Goal: Task Accomplishment & Management: Manage account settings

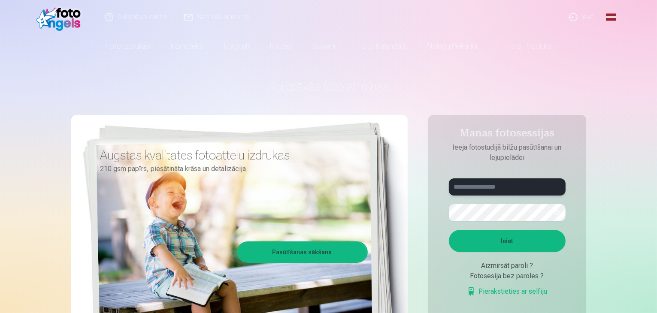
click at [513, 185] on input "text" at bounding box center [507, 187] width 117 height 17
click at [585, 12] on link "Ieiet" at bounding box center [581, 17] width 41 height 34
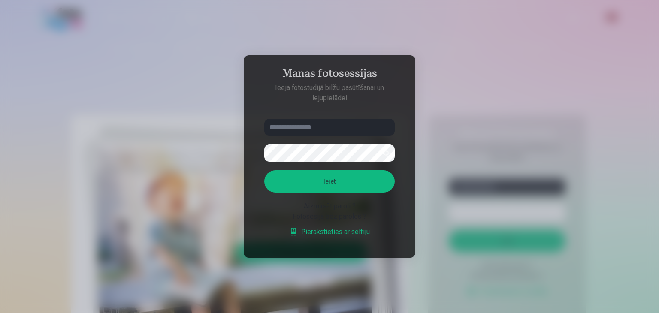
click at [342, 219] on div "Fotosesija bez paroles ?" at bounding box center [329, 217] width 130 height 10
click at [325, 130] on input "text" at bounding box center [329, 127] width 130 height 17
type input "******"
click at [264, 170] on button "Ieiet" at bounding box center [329, 181] width 130 height 22
click at [344, 217] on div "Fotosesija bez paroles ?" at bounding box center [329, 217] width 130 height 10
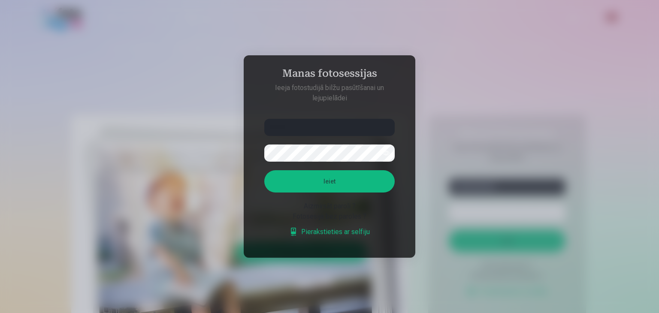
click at [385, 153] on button "button" at bounding box center [386, 153] width 16 height 16
click at [384, 154] on button "button" at bounding box center [386, 153] width 16 height 16
click at [345, 185] on button "Ieiet" at bounding box center [329, 181] width 130 height 22
click at [339, 216] on div "Fotosesija bez paroles ?" at bounding box center [329, 217] width 130 height 10
click at [335, 217] on div "Fotosesija bez paroles ?" at bounding box center [329, 217] width 130 height 10
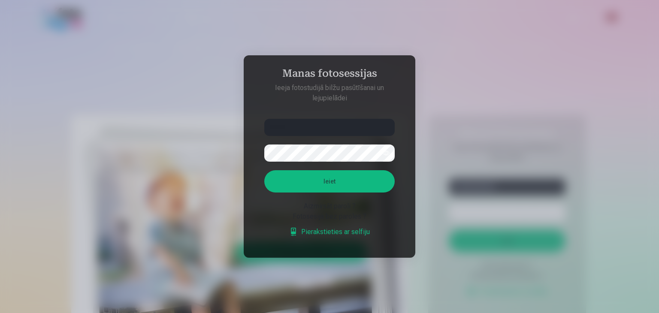
click at [331, 234] on link "Pierakstieties ar selfiju" at bounding box center [329, 232] width 81 height 10
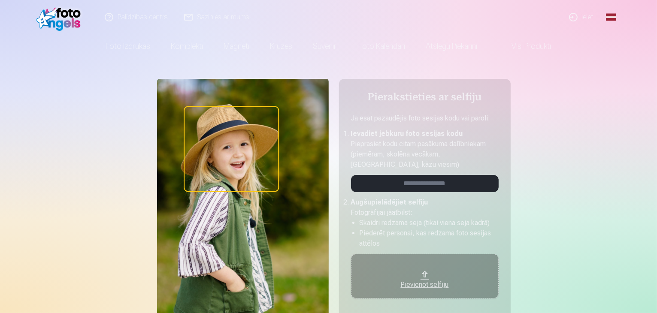
click at [586, 18] on link "Ieiet" at bounding box center [581, 17] width 41 height 34
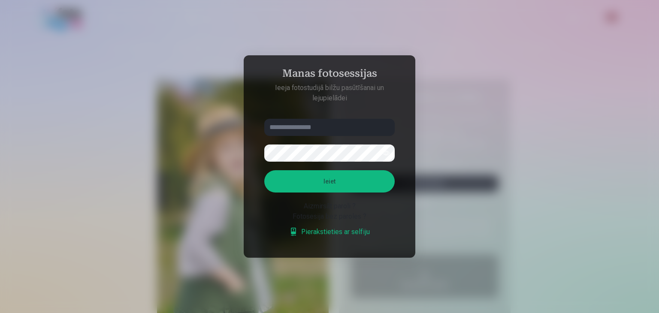
click at [318, 131] on input "text" at bounding box center [329, 127] width 130 height 17
type input "******"
click at [264, 170] on button "Ieiet" at bounding box center [329, 181] width 130 height 22
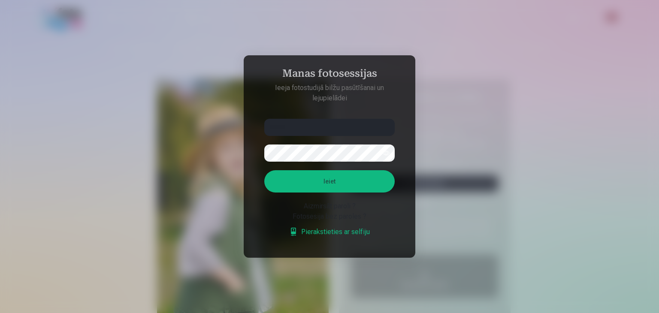
click at [264, 170] on button "Ieiet" at bounding box center [329, 181] width 130 height 22
click at [344, 207] on div "Aizmirsāt paroli ?" at bounding box center [329, 206] width 130 height 10
click at [348, 189] on button "Ieiet" at bounding box center [329, 181] width 130 height 22
click at [307, 237] on link "Pierakstieties ar selfiju" at bounding box center [329, 232] width 81 height 10
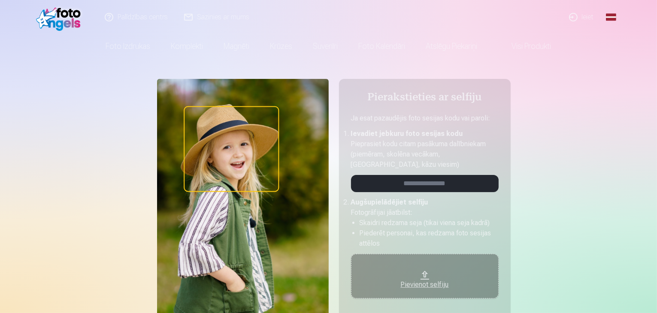
click at [422, 283] on div "Pievienot selfiju" at bounding box center [425, 285] width 130 height 10
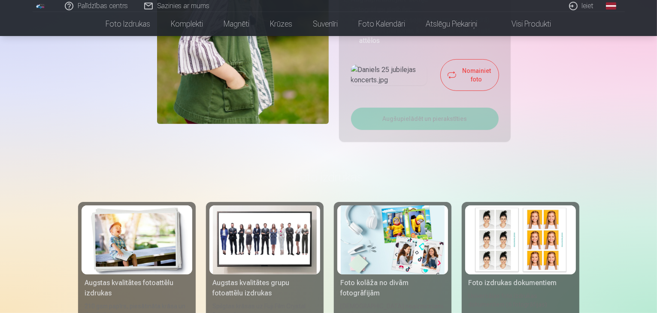
scroll to position [215, 0]
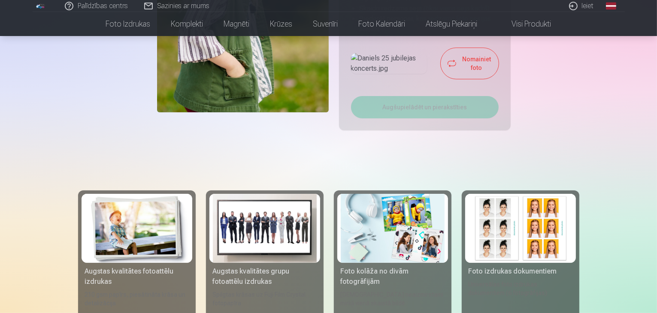
click at [390, 74] on img at bounding box center [389, 63] width 76 height 21
click at [380, 74] on img at bounding box center [389, 63] width 76 height 21
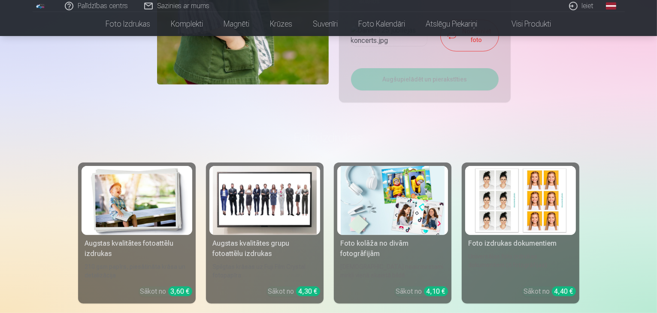
scroll to position [258, 0]
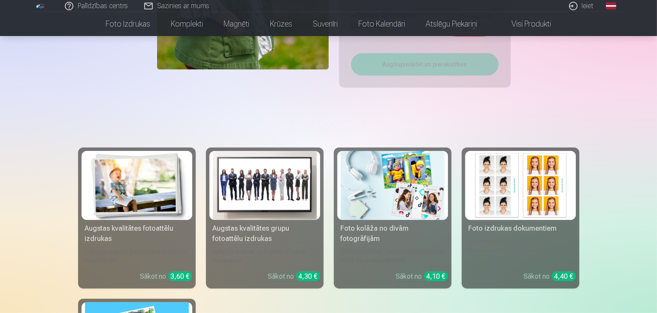
click at [390, 31] on img at bounding box center [389, 20] width 76 height 21
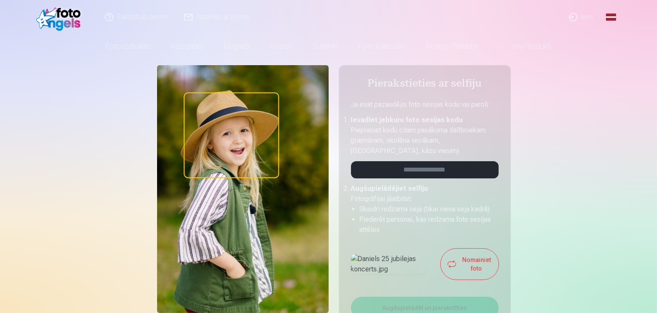
scroll to position [0, 0]
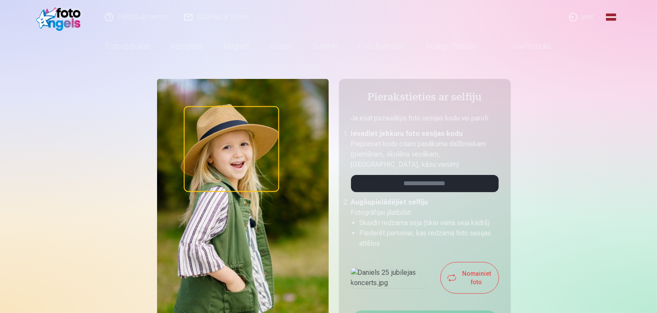
click at [67, 18] on img at bounding box center [60, 16] width 49 height 27
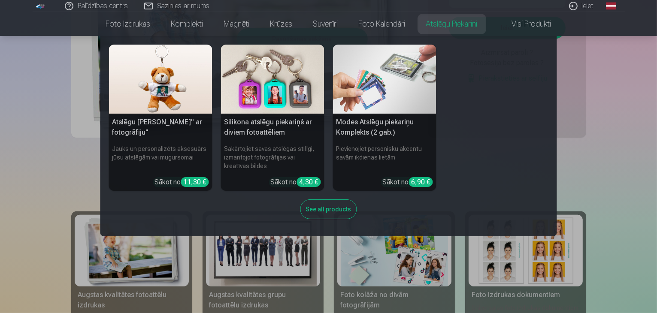
scroll to position [215, 0]
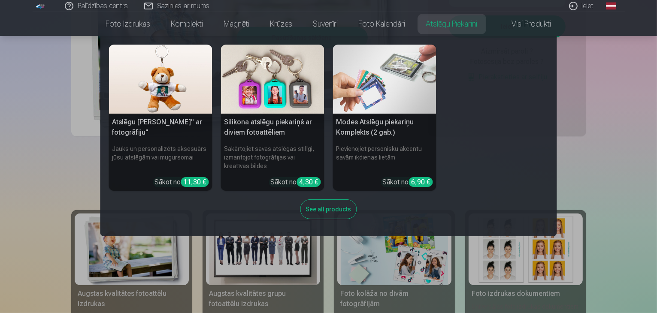
click at [621, 151] on nav "Atslēgu piekariņš Lācītis" ar fotogrāfiju" Jauks un personalizēts aksesuārs jūs…" at bounding box center [328, 136] width 657 height 200
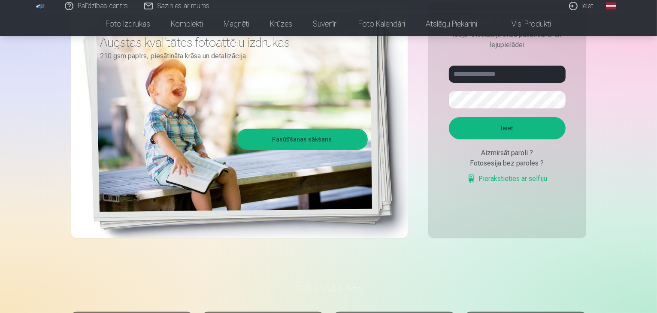
scroll to position [0, 0]
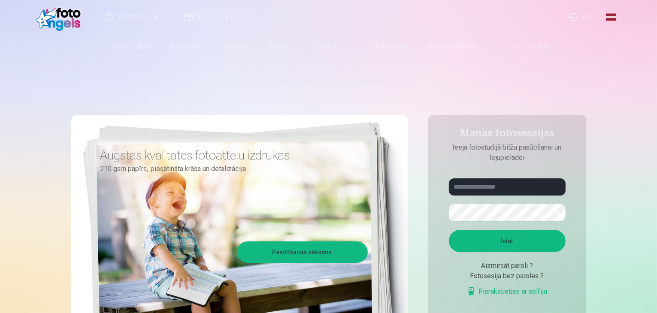
click at [579, 16] on link "Ieiet" at bounding box center [581, 17] width 41 height 34
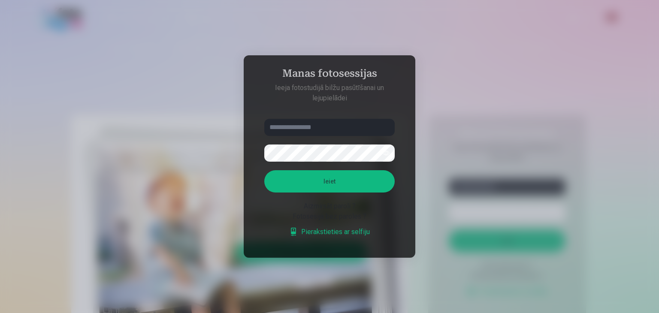
click at [312, 209] on div "Aizmirsāt paroli ?" at bounding box center [329, 206] width 130 height 10
click at [350, 232] on link "Pierakstieties ar selfiju" at bounding box center [329, 232] width 81 height 10
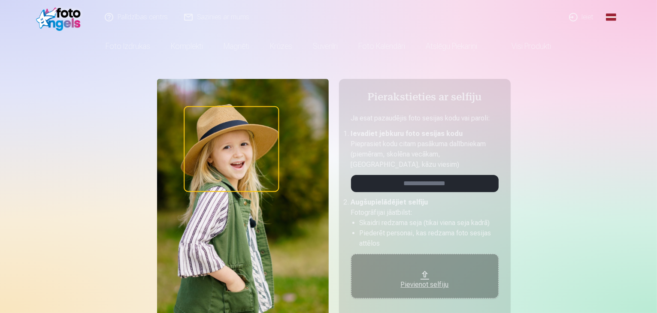
click at [238, 151] on img at bounding box center [243, 203] width 172 height 248
click at [424, 278] on div "Pievienot selfiju" at bounding box center [425, 282] width 130 height 15
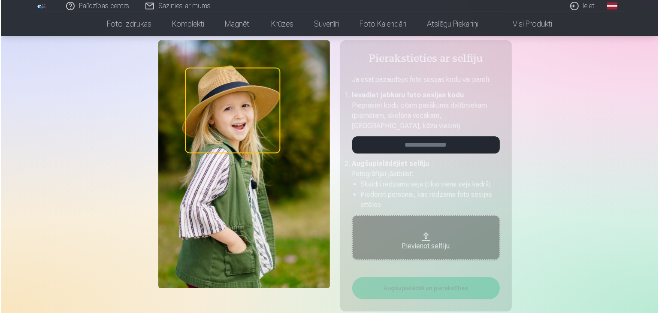
scroll to position [26, 0]
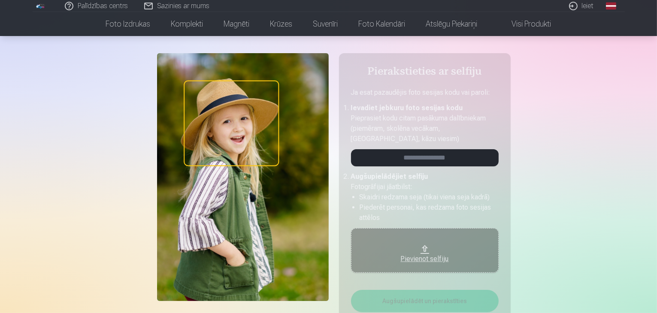
click at [585, 6] on link "Ieiet" at bounding box center [581, 6] width 41 height 12
